Goal: Download file/media

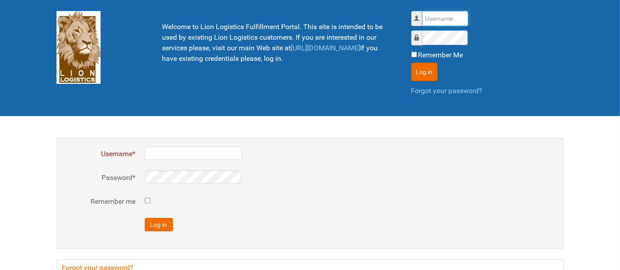
click at [441, 15] on input "Username" at bounding box center [445, 18] width 46 height 15
type input "al"
click at [411, 63] on button "Log in" at bounding box center [424, 72] width 26 height 19
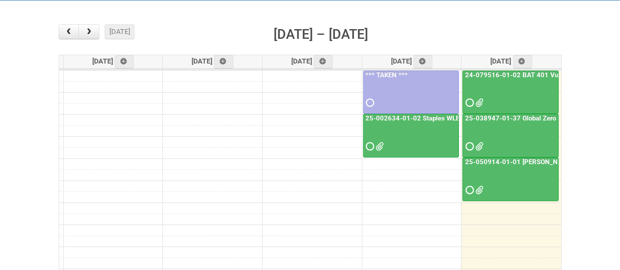
scroll to position [98, 0]
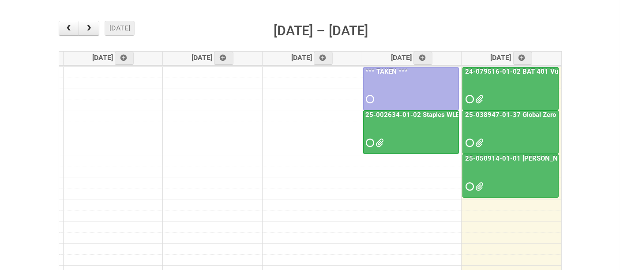
click at [518, 176] on div at bounding box center [510, 179] width 94 height 29
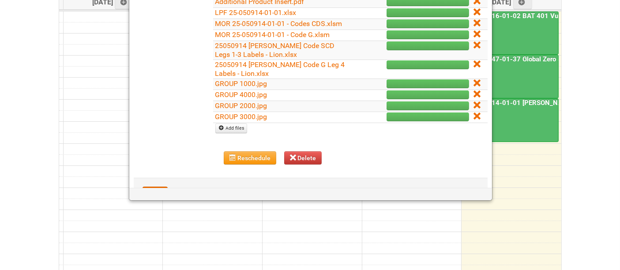
scroll to position [147, 0]
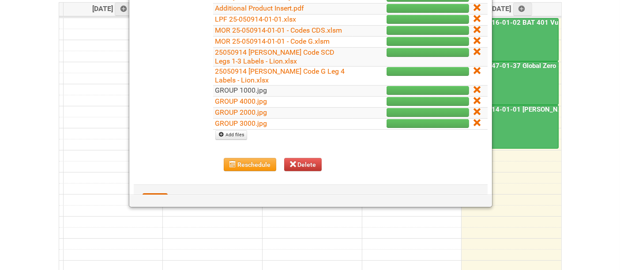
click at [256, 94] on link "GROUP 1000.jpg" at bounding box center [241, 90] width 52 height 8
click at [228, 105] on link "GROUP 4000.jpg" at bounding box center [241, 101] width 52 height 8
click at [256, 116] on link "GROUP 2000.jpg" at bounding box center [241, 112] width 52 height 8
click at [250, 127] on link "GROUP 3000.jpg" at bounding box center [241, 123] width 52 height 8
